Goal: Task Accomplishment & Management: Manage account settings

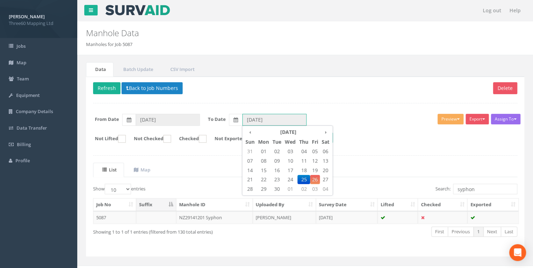
click at [261, 118] on input "[DATE]" at bounding box center [274, 120] width 64 height 12
click at [278, 178] on span "23" at bounding box center [277, 179] width 12 height 9
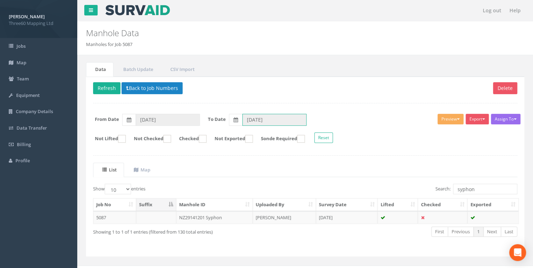
click at [262, 117] on input "[DATE]" at bounding box center [274, 120] width 64 height 12
click at [288, 115] on input "[DATE]" at bounding box center [274, 120] width 64 height 12
click at [253, 117] on input "[DATE]" at bounding box center [274, 120] width 64 height 12
click at [215, 116] on label "To Date" at bounding box center [217, 119] width 18 height 7
click at [236, 120] on icon at bounding box center [236, 119] width 5 height 5
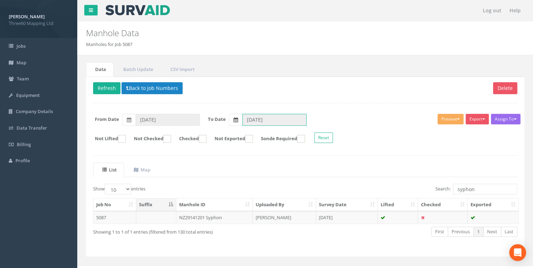
click at [242, 120] on input "[DATE]" at bounding box center [274, 120] width 64 height 12
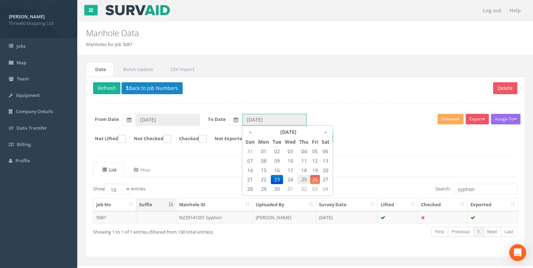
click at [307, 176] on span "25" at bounding box center [304, 179] width 13 height 9
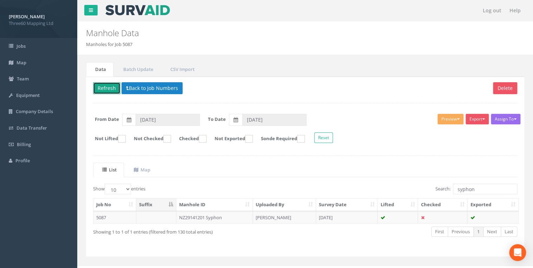
click at [103, 85] on button "Refresh" at bounding box center [106, 88] width 27 height 12
type input "[DATE]"
drag, startPoint x: 478, startPoint y: 187, endPoint x: 375, endPoint y: 197, distance: 103.8
click at [371, 197] on div "Show 10 25 50 100 entries Search: syphon Job No Suffix Manhole ID Uploaded By S…" at bounding box center [305, 217] width 424 height 66
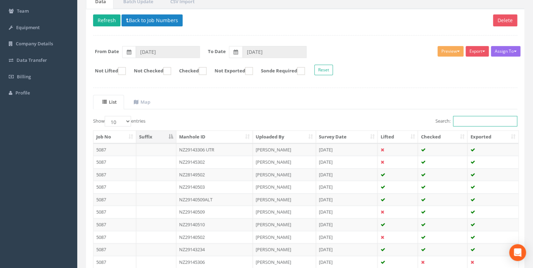
scroll to position [37, 0]
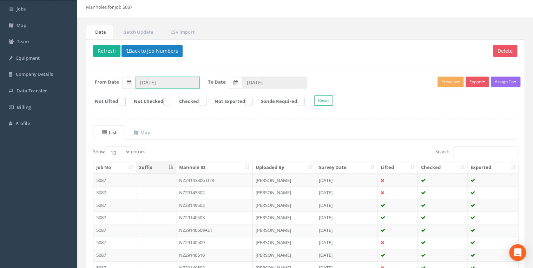
click at [163, 80] on input "[DATE]" at bounding box center [168, 83] width 64 height 12
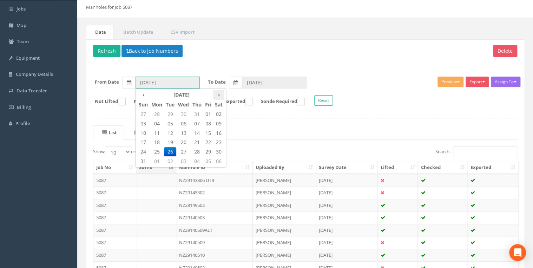
click at [217, 94] on th "›" at bounding box center [218, 95] width 11 height 10
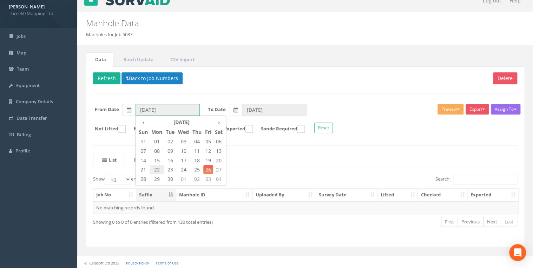
click at [157, 168] on span "22" at bounding box center [157, 169] width 14 height 9
type input "[DATE]"
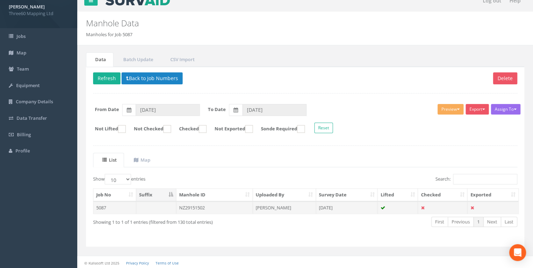
click at [210, 203] on td "NZ29151502" at bounding box center [214, 207] width 77 height 13
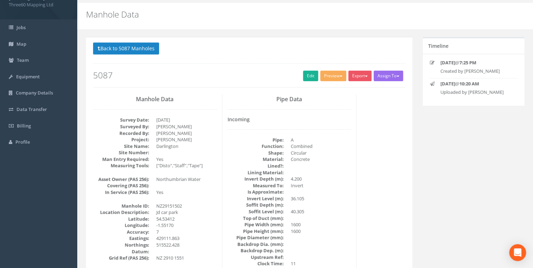
scroll to position [0, 0]
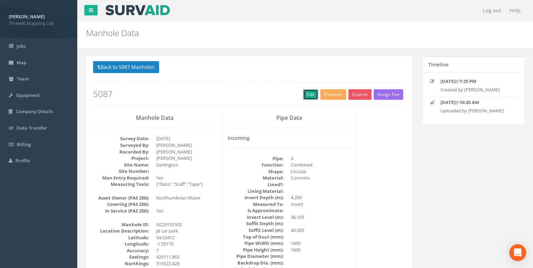
click at [303, 96] on link "Edit" at bounding box center [310, 94] width 15 height 11
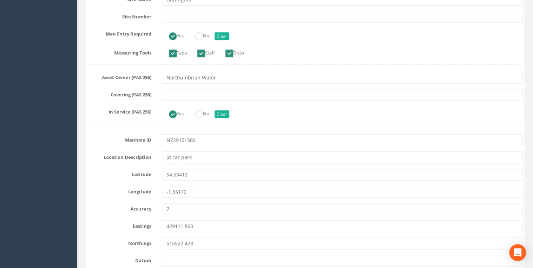
scroll to position [225, 0]
drag, startPoint x: 195, startPoint y: 157, endPoint x: 133, endPoint y: 163, distance: 61.8
click at [203, 155] on input "Jd car park" at bounding box center [342, 156] width 361 height 12
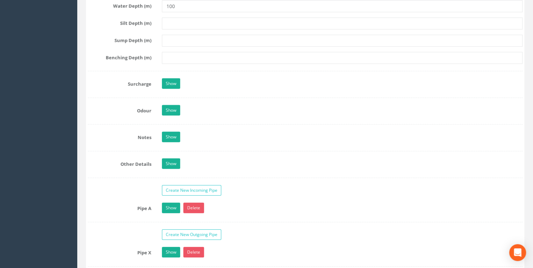
scroll to position [1124, 0]
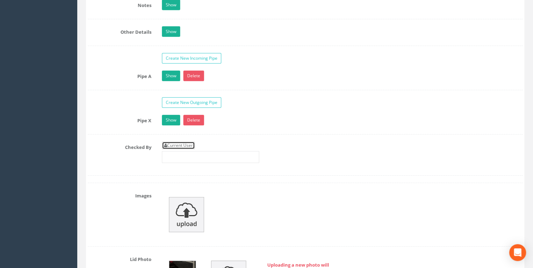
click at [179, 142] on link "Current User" at bounding box center [178, 146] width 33 height 8
type input "[PERSON_NAME]"
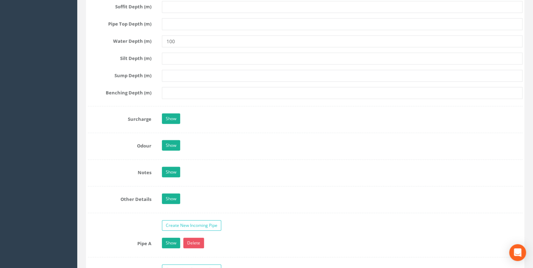
scroll to position [937, 0]
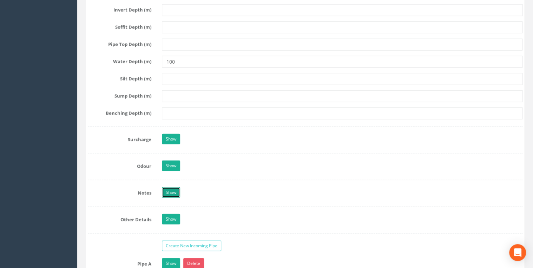
click at [172, 187] on link "Show" at bounding box center [171, 192] width 18 height 11
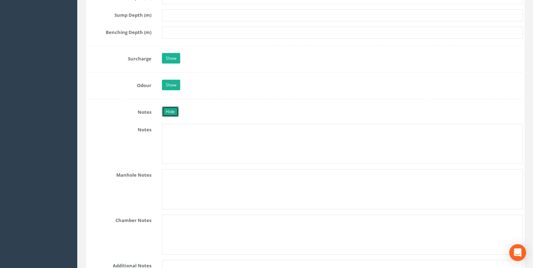
scroll to position [1124, 0]
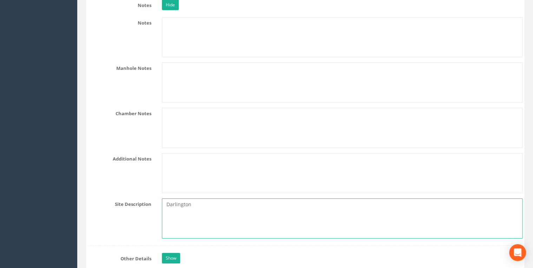
drag, startPoint x: 203, startPoint y: 202, endPoint x: 134, endPoint y: 202, distance: 69.2
click at [134, 202] on div "Site Description [GEOGRAPHIC_DATA]" at bounding box center [305, 218] width 445 height 40
paste textarea "Jd car park"
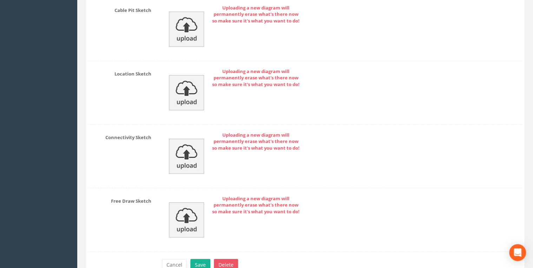
scroll to position [2588, 0]
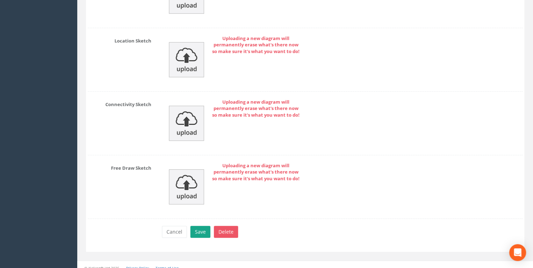
type textarea "Jd car park"
click at [196, 226] on button "Save" at bounding box center [200, 232] width 20 height 12
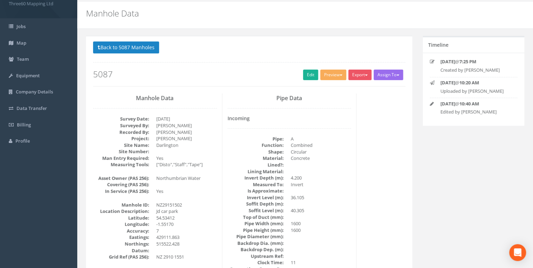
scroll to position [0, 0]
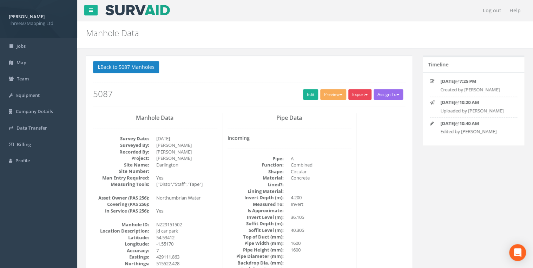
click at [358, 92] on button "Export" at bounding box center [359, 94] width 23 height 11
click at [338, 110] on link "360 Manhole" at bounding box center [345, 109] width 53 height 11
